Goal: Transaction & Acquisition: Purchase product/service

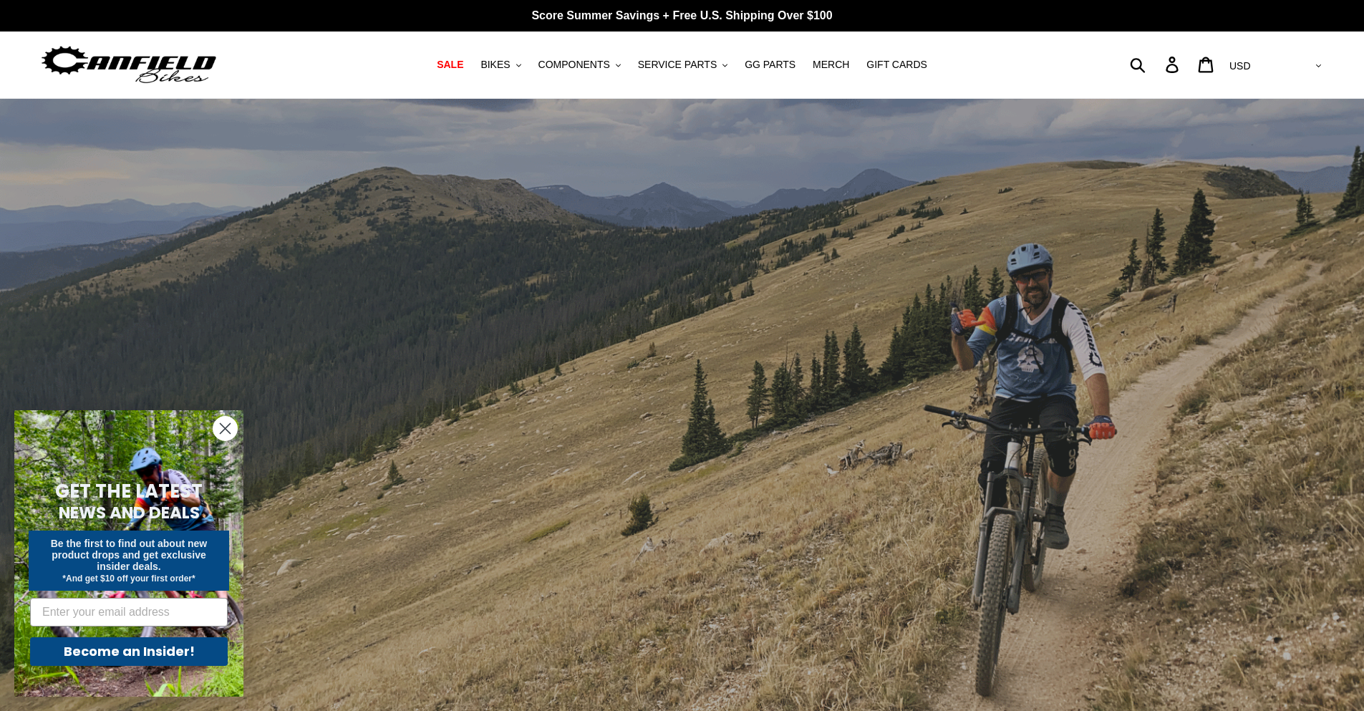
click at [228, 436] on circle "Close dialog" at bounding box center [225, 429] width 24 height 24
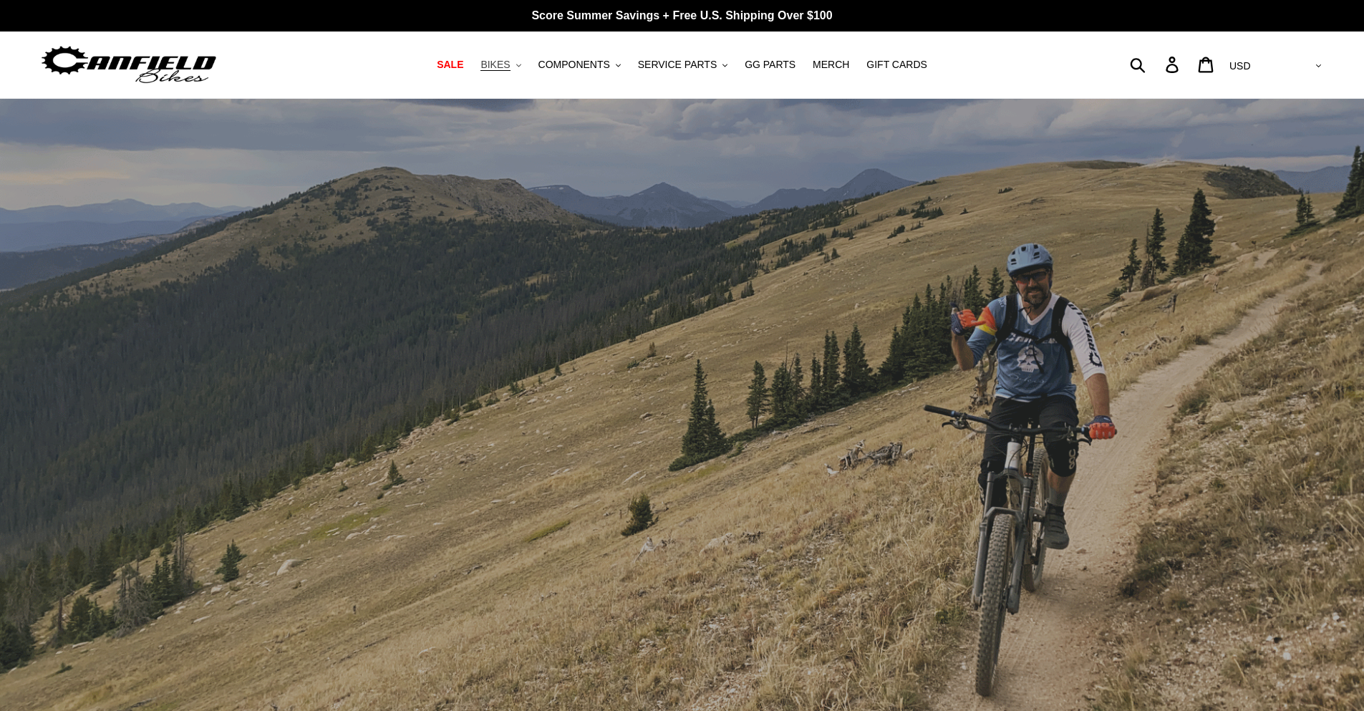
click at [510, 67] on span "BIKES" at bounding box center [494, 65] width 29 height 12
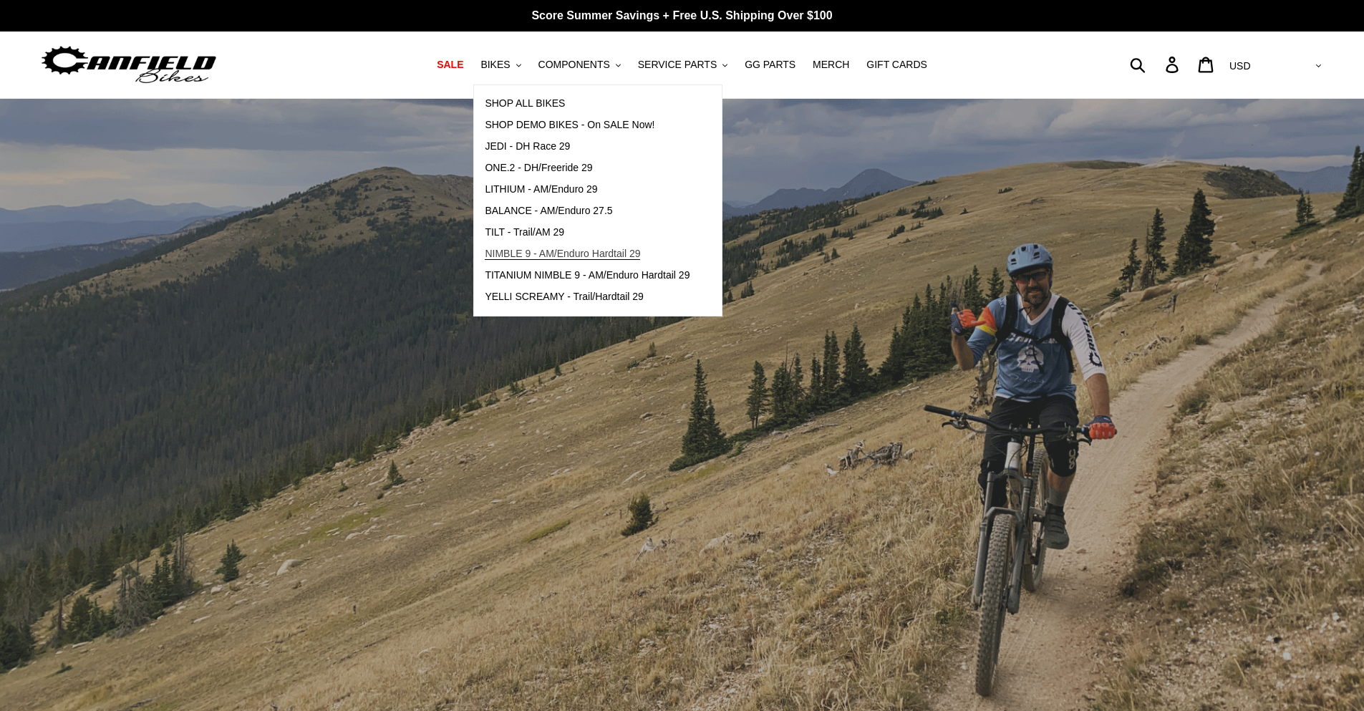
click at [561, 252] on span "NIMBLE 9 - AM/Enduro Hardtail 29" at bounding box center [562, 254] width 155 height 12
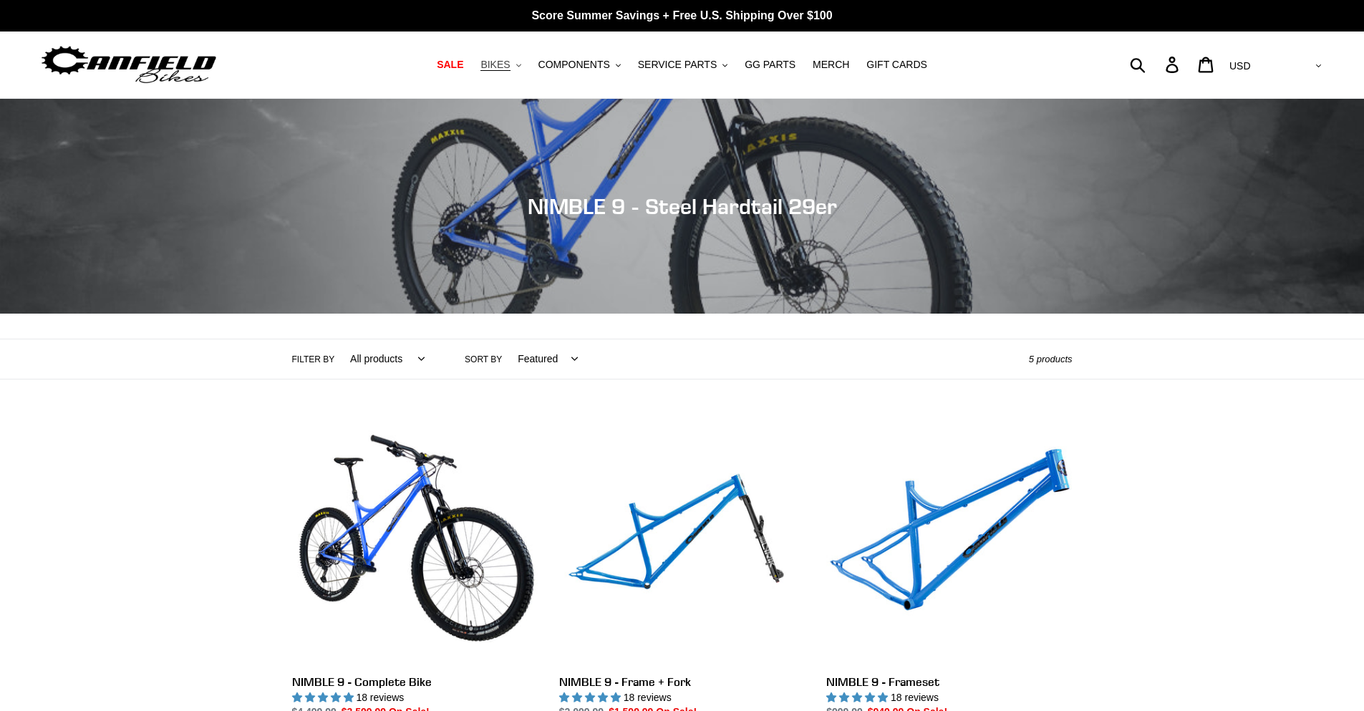
click at [524, 60] on button "BIKES .cls-1{fill:#231f20}" at bounding box center [500, 64] width 54 height 19
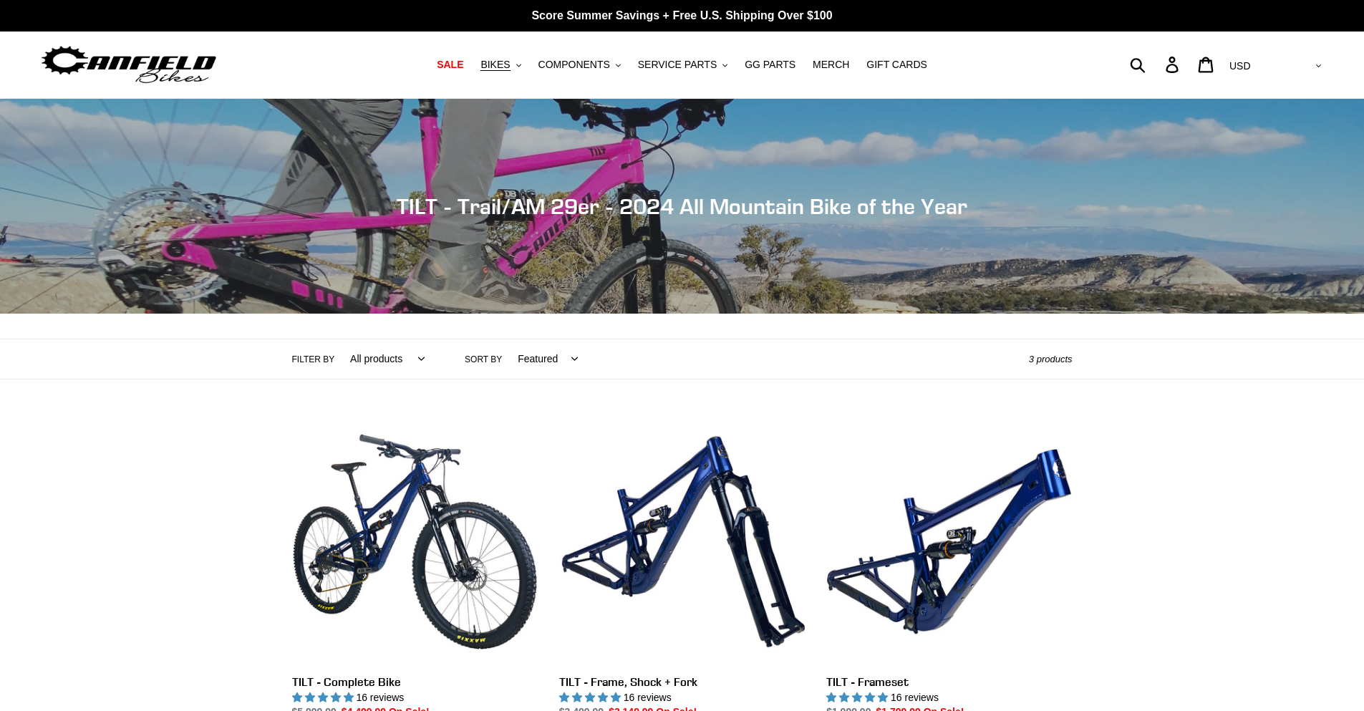
scroll to position [358, 0]
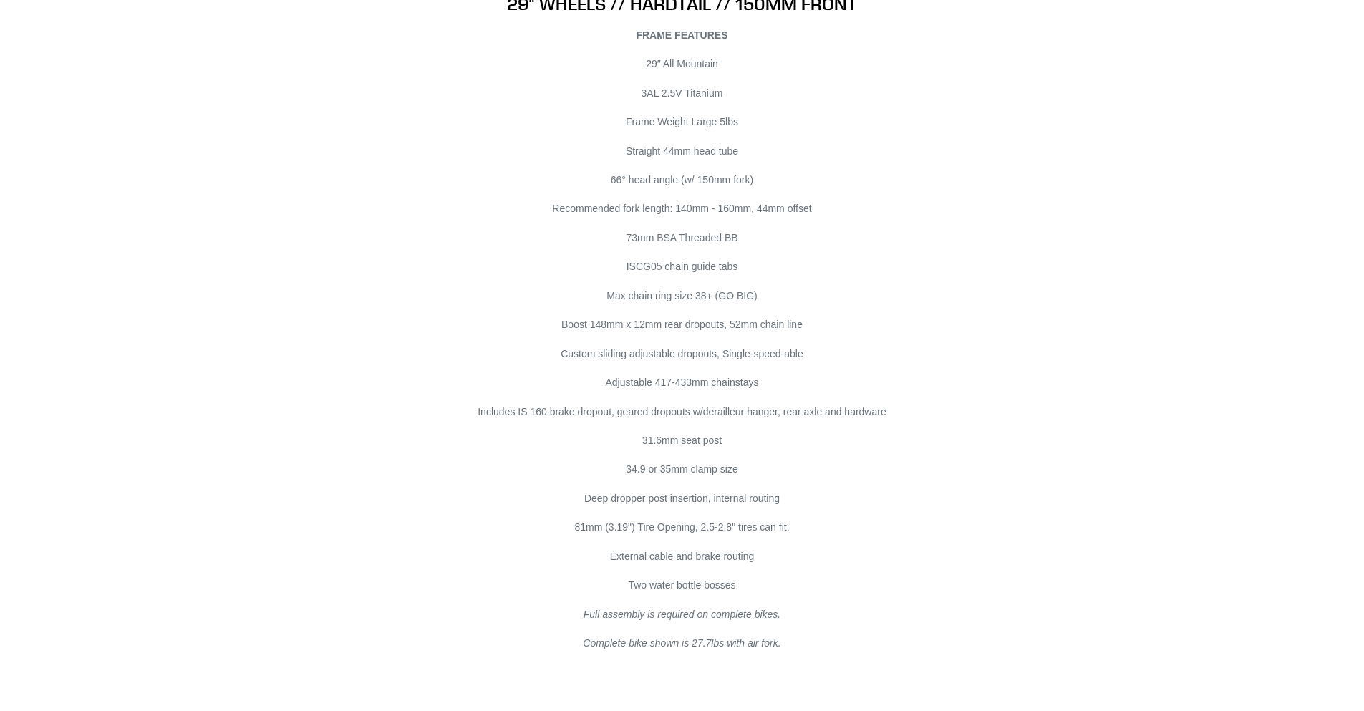
scroll to position [8232, 0]
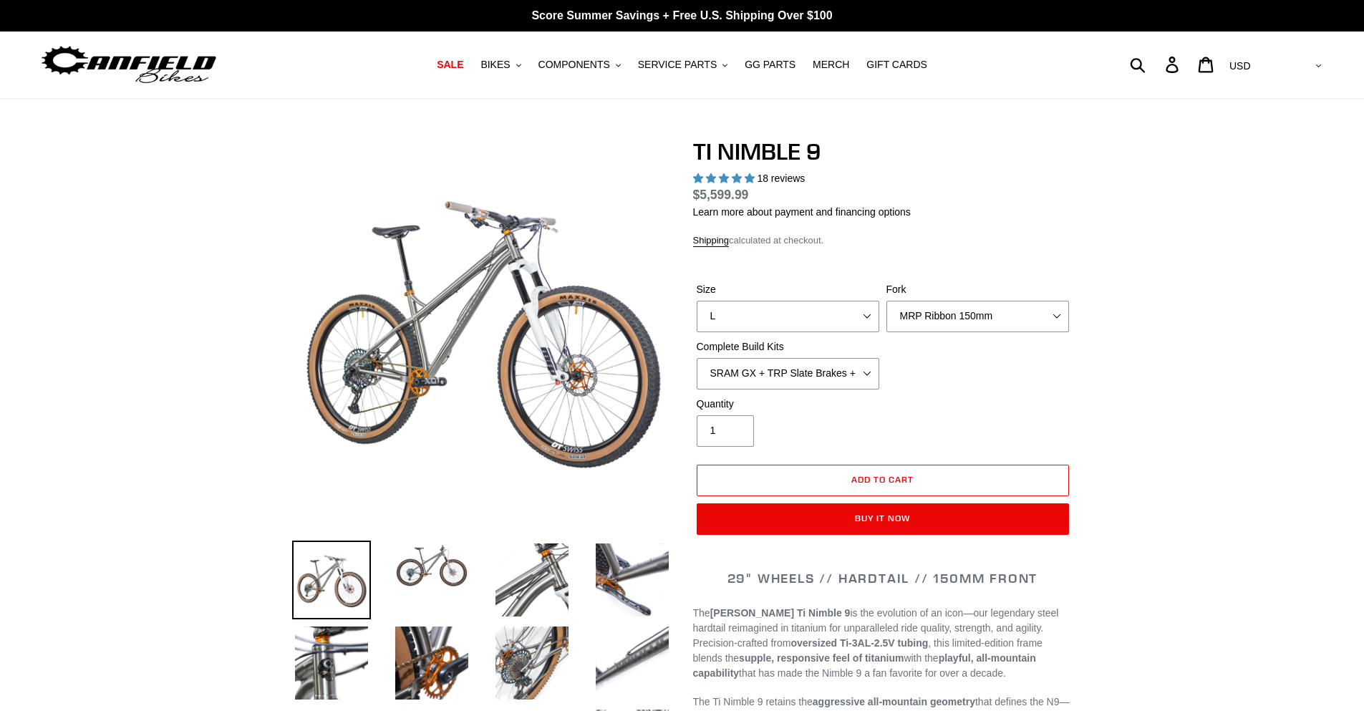
select select "highest-rating"
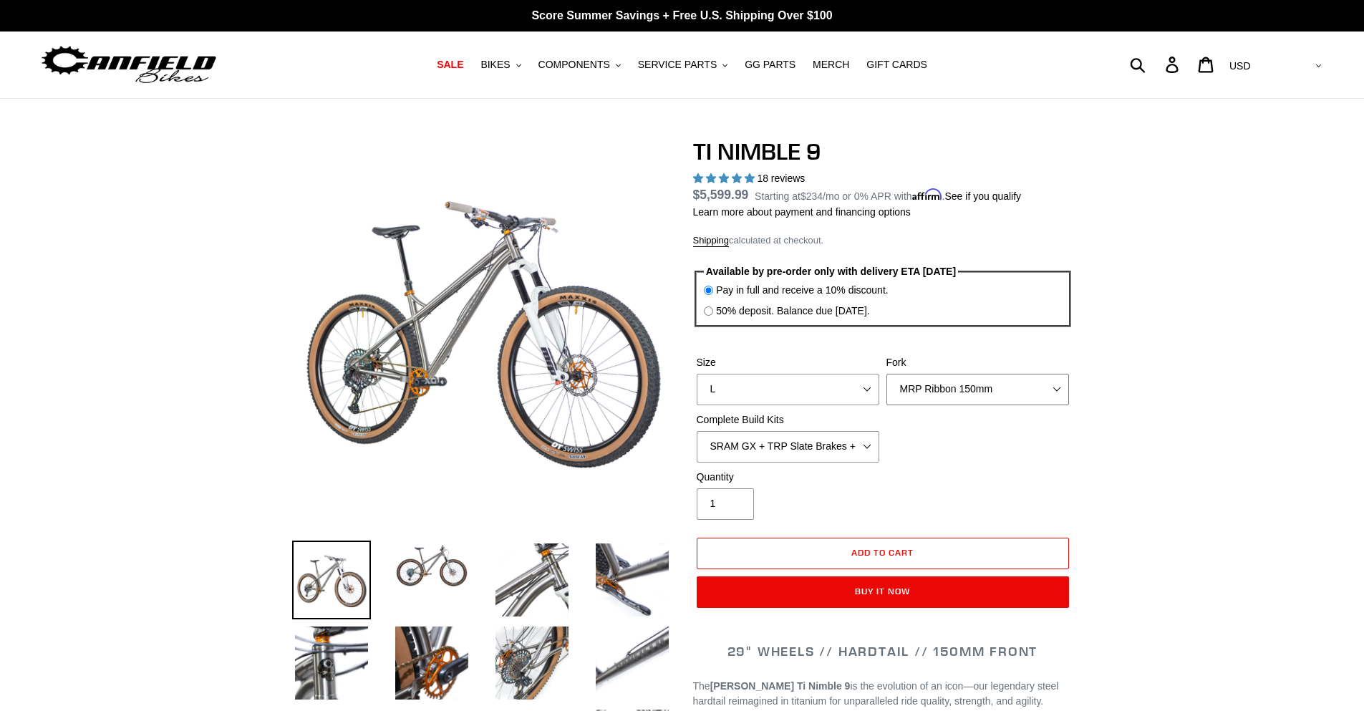
click at [960, 386] on select "MRP Ribbon 150mm RockShox Lyrik 150mm Fox Factory 36 150mm Cane Creek Helm 150m…" at bounding box center [977, 389] width 183 height 31
select select "Fork - None"
click at [886, 374] on select "MRP Ribbon 150mm RockShox Lyrik 150mm Fox Factory 36 150mm Cane Creek Helm 150m…" at bounding box center [977, 389] width 183 height 31
click at [806, 442] on select "SRAM GX + TRP Slate Brakes + Rotors + e13 LG-1 Wheels SHIMANO XT + SHIMANO brak…" at bounding box center [787, 446] width 183 height 31
select select "Complete Build Kit - None (Contact us for Custom Builds)"
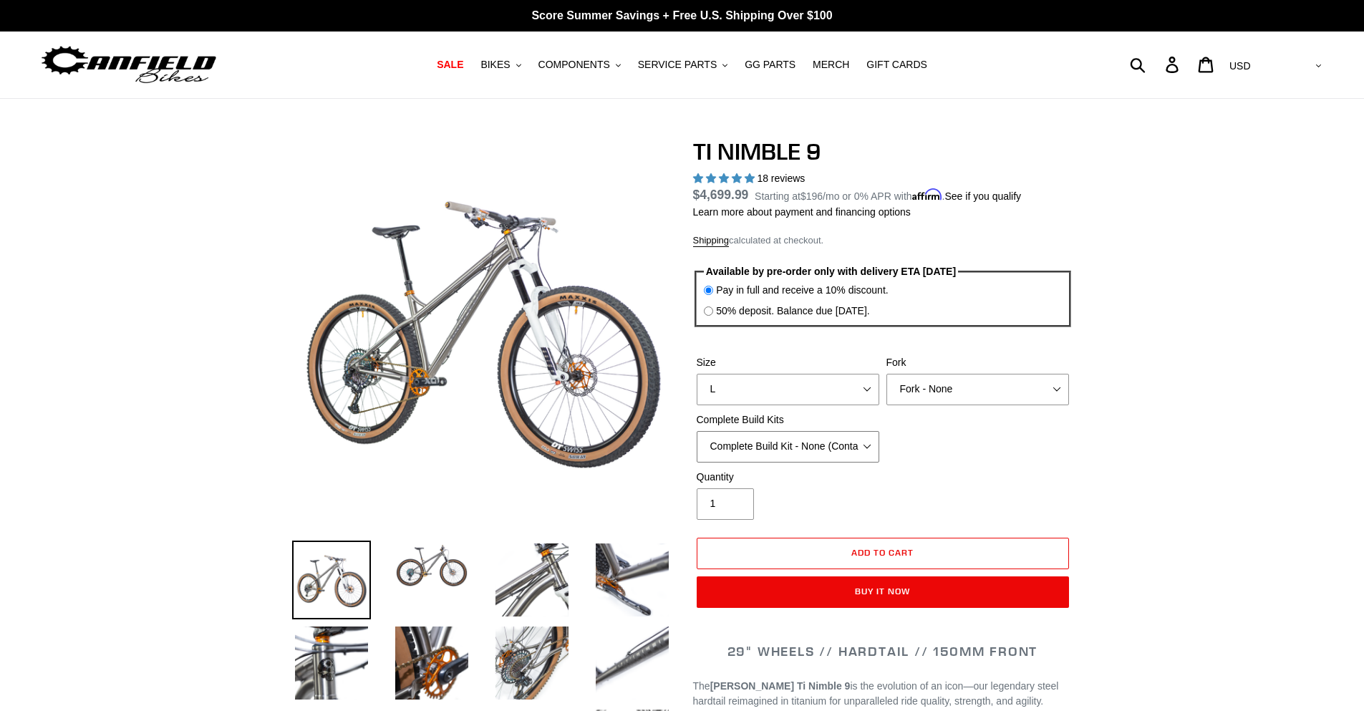
click at [696, 431] on select "SRAM GX + TRP Slate Brakes + Rotors + e13 LG-1 Wheels SHIMANO XT + SHIMANO brak…" at bounding box center [787, 446] width 183 height 31
